Goal: Check status: Check status

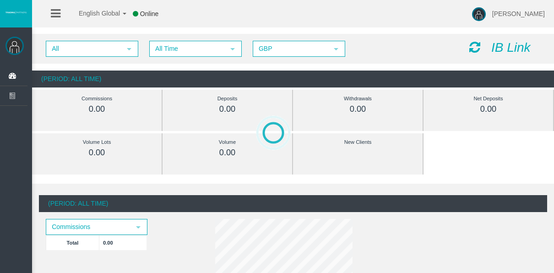
click at [161, 56] on div "All select All Time select 5 GBP select GBP IB Link" at bounding box center [293, 49] width 522 height 30
click at [161, 52] on span "All Time" at bounding box center [187, 49] width 74 height 14
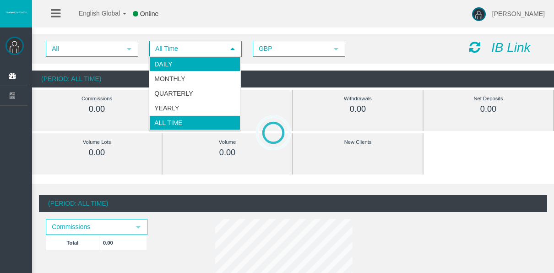
click at [165, 62] on li "Daily" at bounding box center [194, 64] width 91 height 15
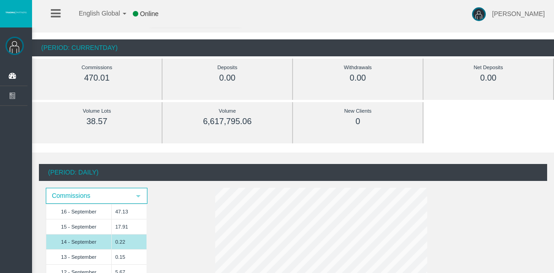
scroll to position [46, 0]
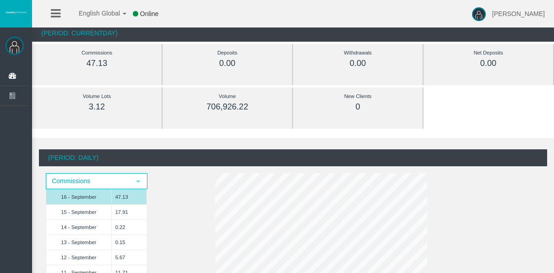
click at [112, 202] on td "47.13" at bounding box center [128, 196] width 35 height 15
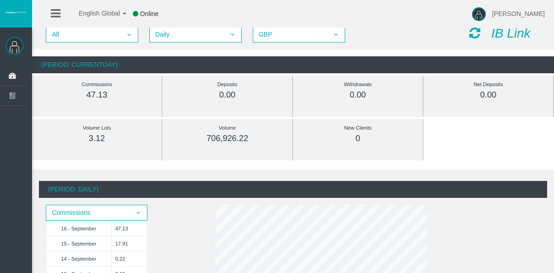
scroll to position [0, 0]
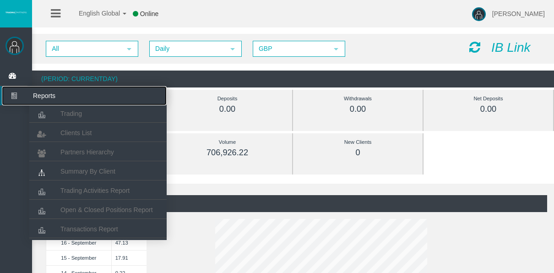
click at [15, 92] on icon at bounding box center [14, 95] width 24 height 19
click at [80, 212] on span "Open & Closed Positions Report" at bounding box center [106, 209] width 92 height 7
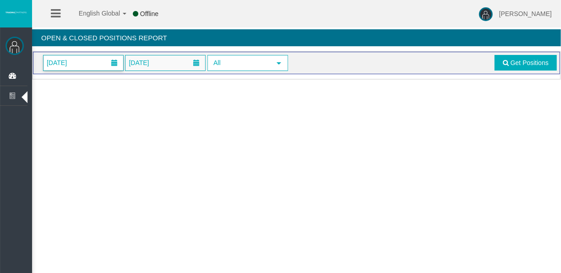
click at [96, 66] on span "01/09/2025" at bounding box center [84, 62] width 80 height 15
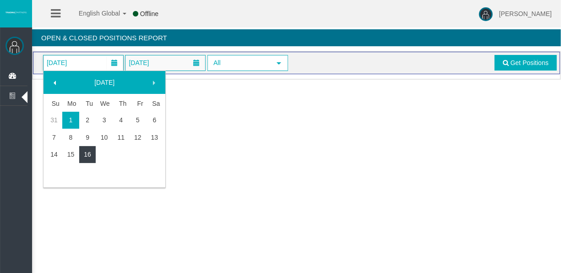
click at [94, 156] on link "16" at bounding box center [87, 154] width 17 height 16
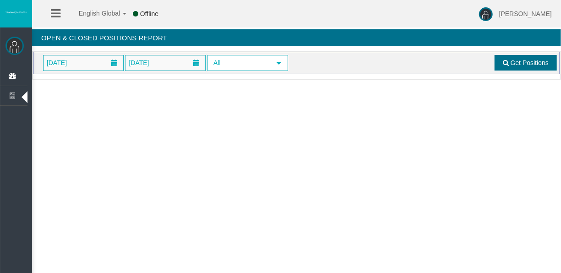
click at [512, 64] on span "Get Positions" at bounding box center [530, 62] width 38 height 7
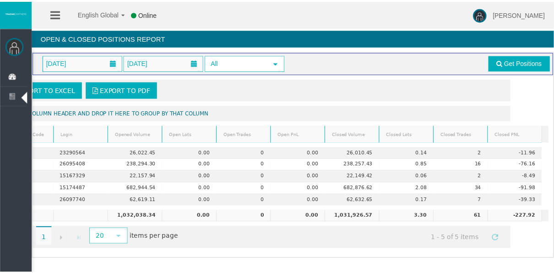
scroll to position [0, 45]
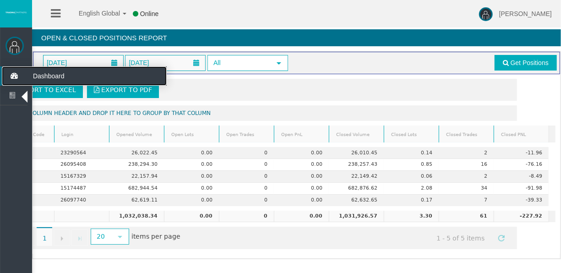
click at [17, 78] on icon at bounding box center [14, 75] width 24 height 19
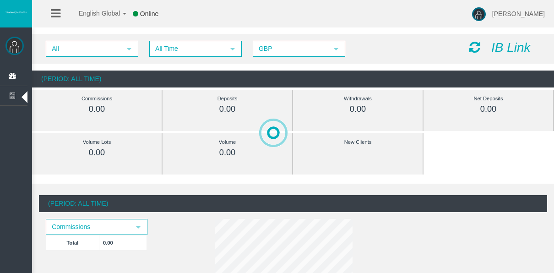
click at [184, 58] on div "All select All Time select 5 GBP select GBP IB Link" at bounding box center [293, 49] width 522 height 30
click at [179, 51] on span "All Time" at bounding box center [187, 49] width 74 height 14
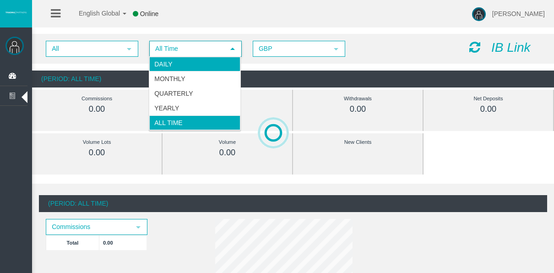
click at [191, 65] on li "Daily" at bounding box center [194, 64] width 91 height 15
